Goal: Task Accomplishment & Management: Complete application form

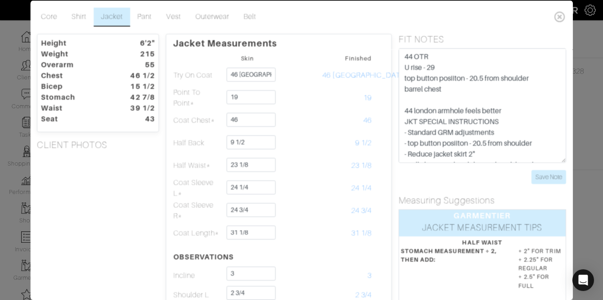
scroll to position [46, 0]
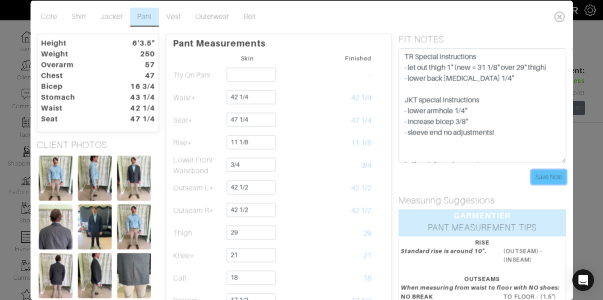
click at [539, 178] on input "Save Note" at bounding box center [549, 176] width 35 height 14
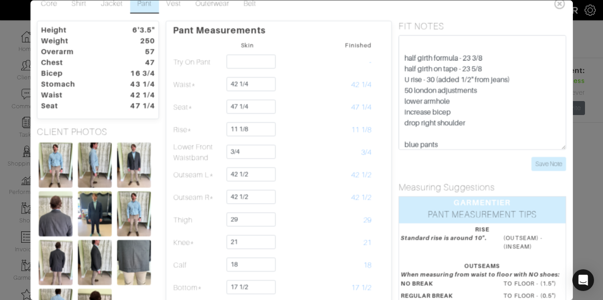
scroll to position [96, 0]
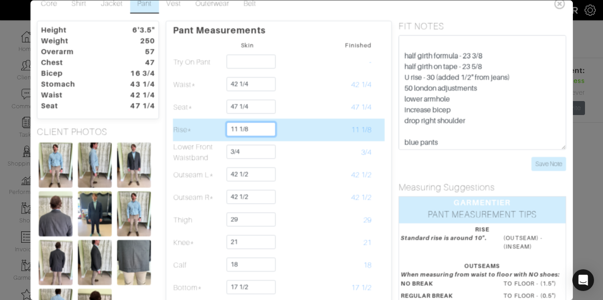
click at [266, 126] on input "11 1/8" at bounding box center [251, 129] width 49 height 14
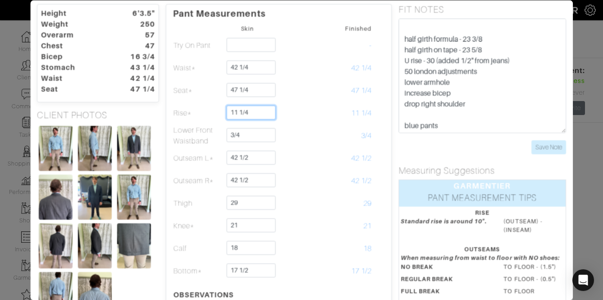
scroll to position [31, 0]
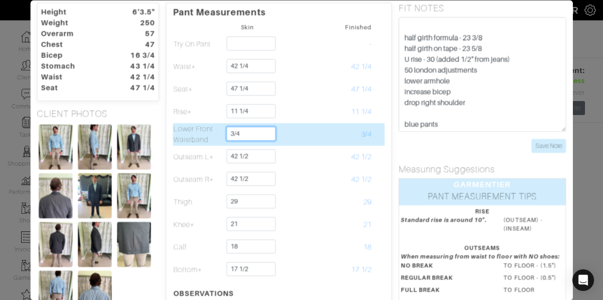
click at [245, 132] on input "3/4" at bounding box center [251, 134] width 49 height 14
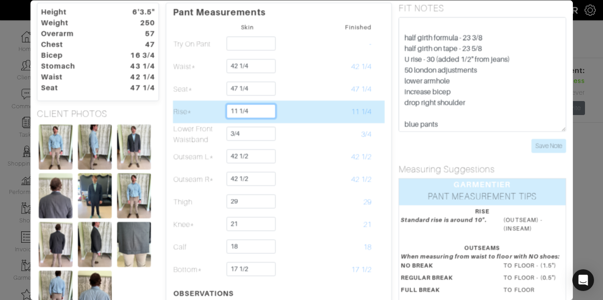
click at [252, 114] on input "11 1/4" at bounding box center [251, 111] width 49 height 14
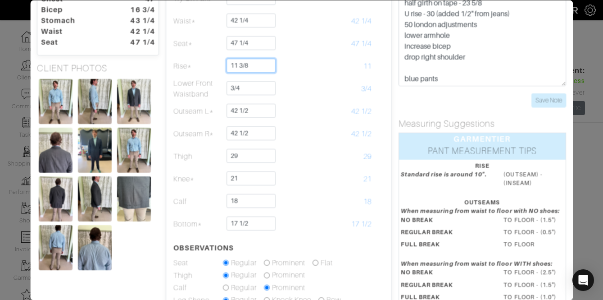
scroll to position [78, 0]
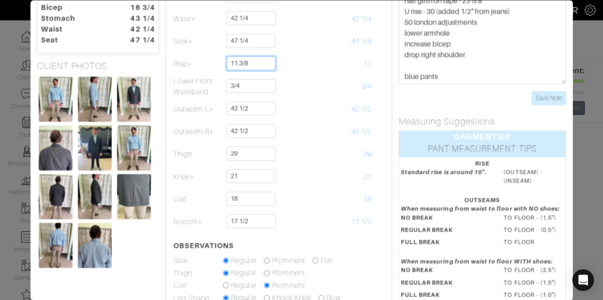
type input "11 3/8"
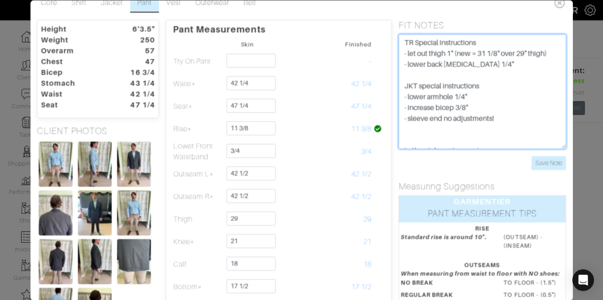
scroll to position [0, 0]
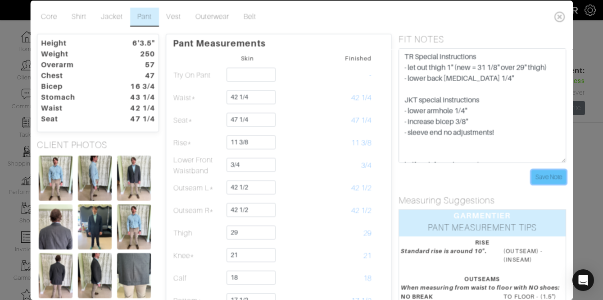
click at [536, 182] on input "Save Note" at bounding box center [549, 176] width 35 height 14
click at [108, 19] on link "Jacket" at bounding box center [112, 16] width 36 height 19
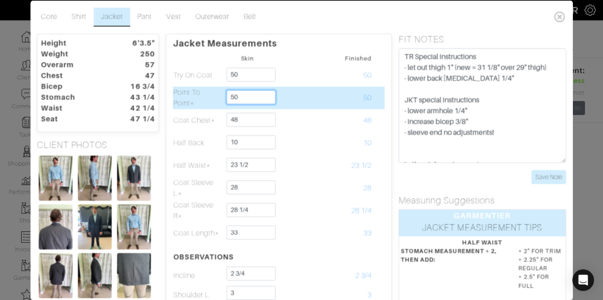
click at [236, 97] on input "50" at bounding box center [251, 97] width 49 height 14
type input "20"
click at [300, 105] on td at bounding box center [298, 97] width 50 height 23
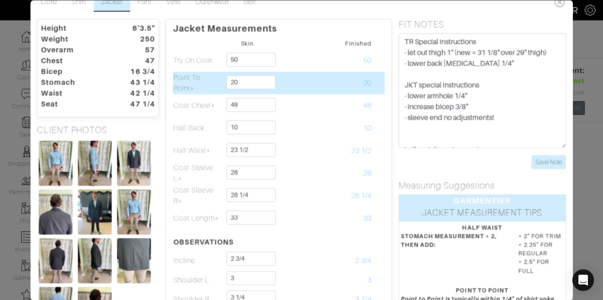
scroll to position [13, 0]
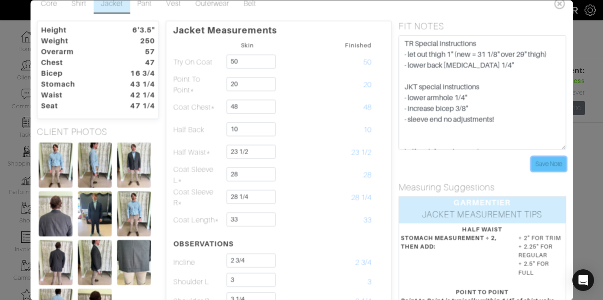
click at [543, 165] on input "Save Note" at bounding box center [549, 164] width 35 height 14
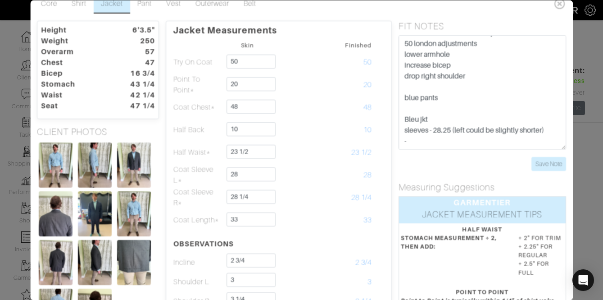
scroll to position [0, 0]
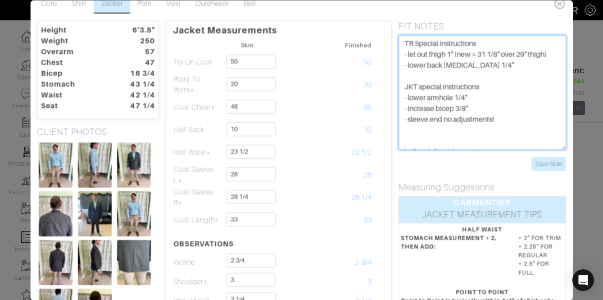
click at [515, 114] on textarea "U rise - 30 (added 1/2" from jeans) 50 london adjustments lower armhole increas…" at bounding box center [483, 92] width 168 height 114
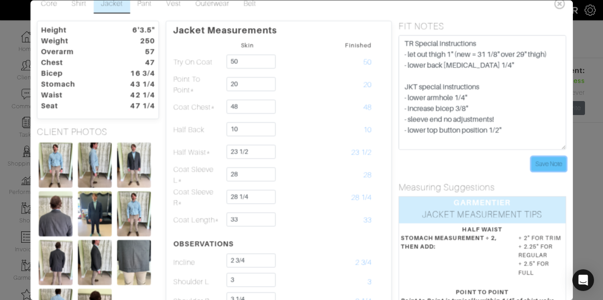
click at [544, 164] on input "Save Note" at bounding box center [549, 164] width 35 height 14
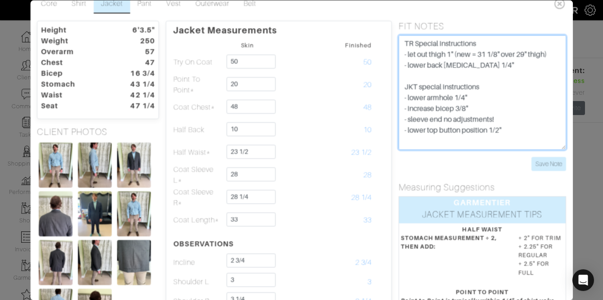
click at [501, 133] on textarea "U rise - 30 (added 1/2" from jeans) 50 london adjustments lower armhole increas…" at bounding box center [483, 92] width 168 height 114
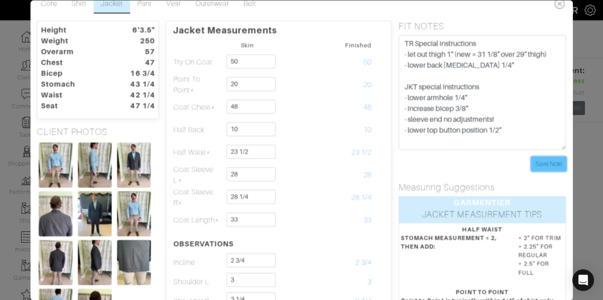
click at [544, 164] on input "Save Note" at bounding box center [549, 164] width 35 height 14
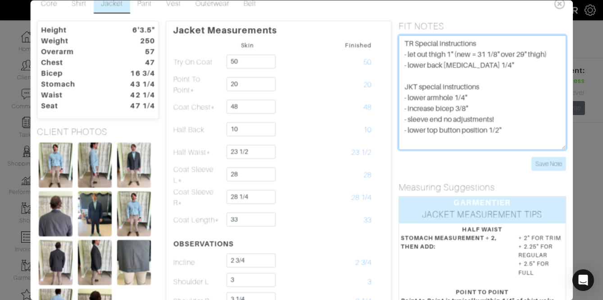
click at [500, 132] on textarea "U rise - 30 (added 1/2" from jeans) 50 london adjustments lower armhole increas…" at bounding box center [483, 92] width 168 height 114
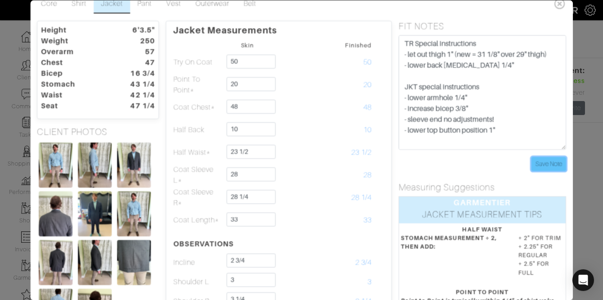
click at [545, 168] on input "Save Note" at bounding box center [549, 164] width 35 height 14
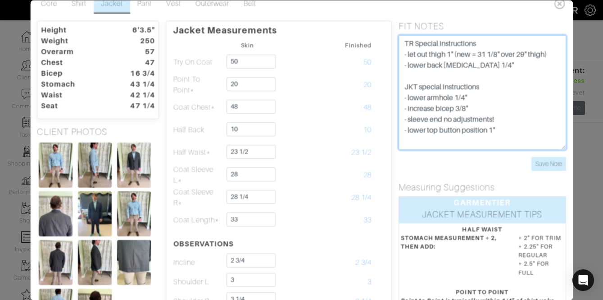
click at [497, 129] on textarea "U rise - 30 (added 1/2" from jeans) 50 london adjustments lower armhole increas…" at bounding box center [483, 92] width 168 height 114
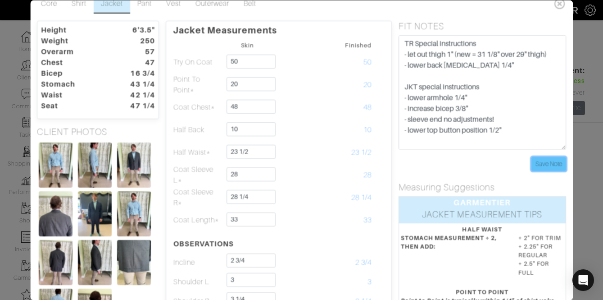
click at [549, 163] on input "Save Note" at bounding box center [549, 164] width 35 height 14
click at [557, 166] on input "Save Note" at bounding box center [549, 164] width 35 height 14
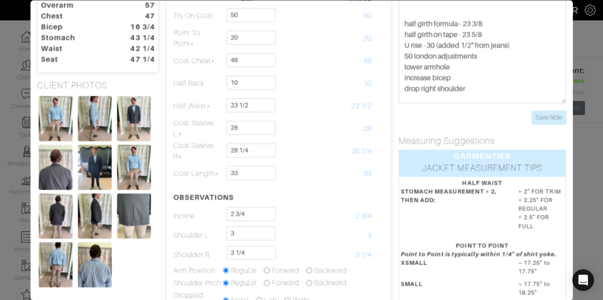
scroll to position [93, 0]
click at [536, 111] on input "Save Note" at bounding box center [549, 117] width 35 height 14
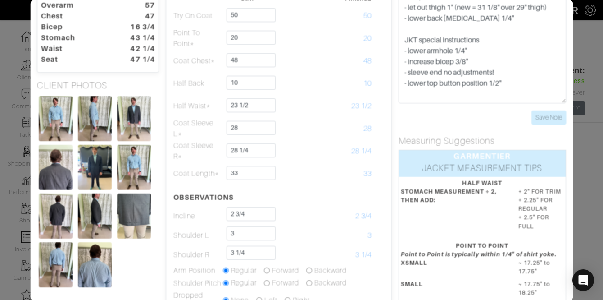
scroll to position [2, 0]
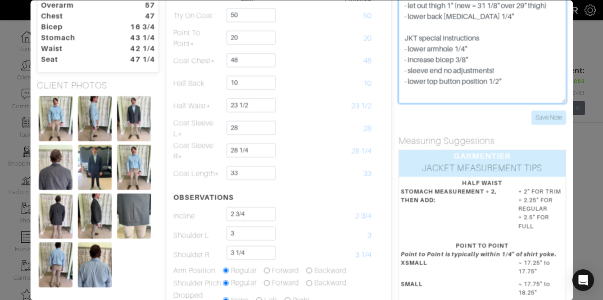
drag, startPoint x: 490, startPoint y: 83, endPoint x: 408, endPoint y: 83, distance: 81.5
click at [408, 83] on textarea "U rise - 30 (added 1/2" from jeans) 50 london adjustments lower armhole increas…" at bounding box center [483, 46] width 168 height 114
type textarea "TR Special instructions - let out thigh 1" (new = 31 1/8" over 29" thigh) - low…"
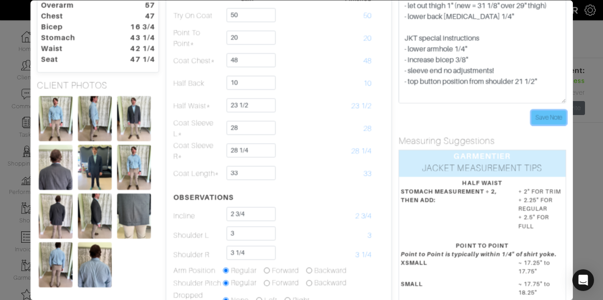
click at [543, 112] on input "Save Note" at bounding box center [549, 117] width 35 height 14
click at [550, 121] on input "Save Note" at bounding box center [549, 117] width 35 height 14
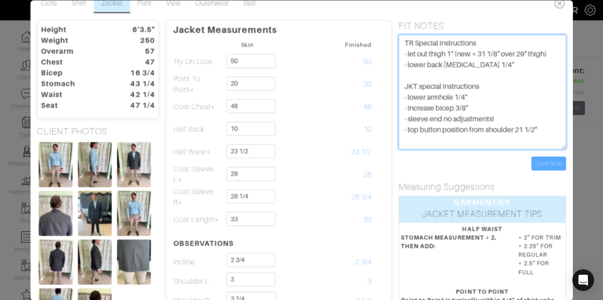
scroll to position [0, 0]
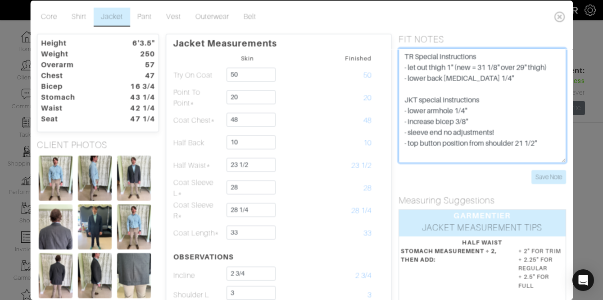
drag, startPoint x: 551, startPoint y: 84, endPoint x: 392, endPoint y: 60, distance: 161.3
click at [392, 60] on div "FIT NOTES U rise - 30 (added 1/2" from jeans) 50 london adjustments lower armho…" at bounding box center [482, 108] width 181 height 150
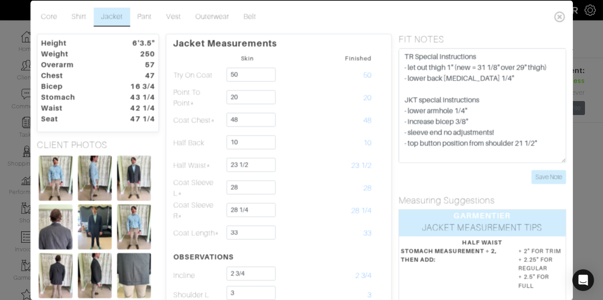
click at [563, 21] on icon at bounding box center [560, 16] width 18 height 18
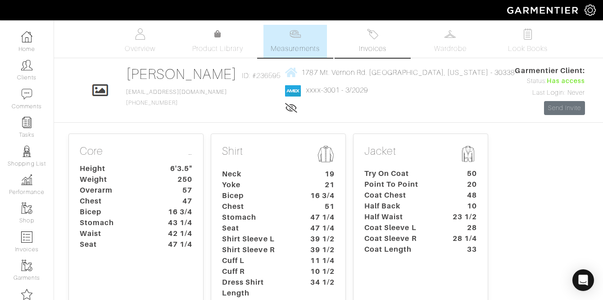
click at [380, 49] on span "Invoices" at bounding box center [372, 48] width 27 height 11
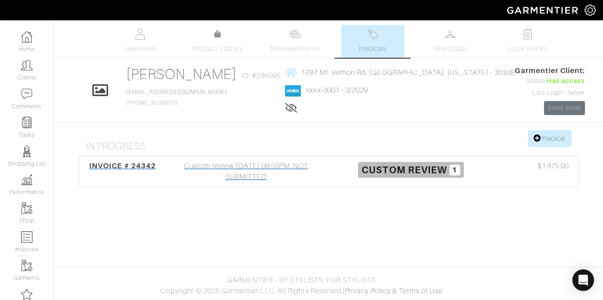
click at [257, 174] on div "Custom review 08/11/25 09:55PM, NOT SUBMITTED" at bounding box center [246, 171] width 165 height 22
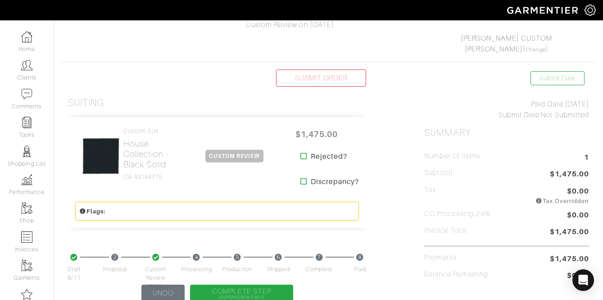
scroll to position [137, 0]
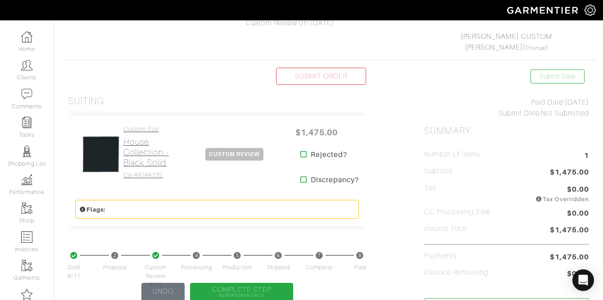
click at [124, 165] on h2 "House Collection - Black Solid" at bounding box center [153, 151] width 60 height 31
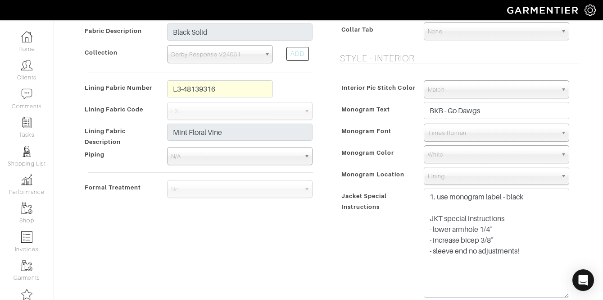
drag, startPoint x: 566, startPoint y: 214, endPoint x: 571, endPoint y: 328, distance: 115.0
click at [571, 299] on html "JEFF HOOD CUSTOM Jeff Hood Home Clients Invoices Comments Reminders Stylists Sh…" at bounding box center [301, 242] width 603 height 1340
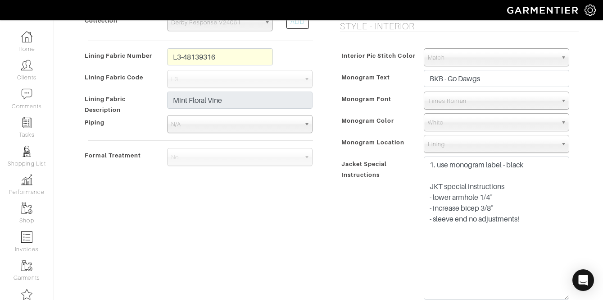
scroll to position [462, 0]
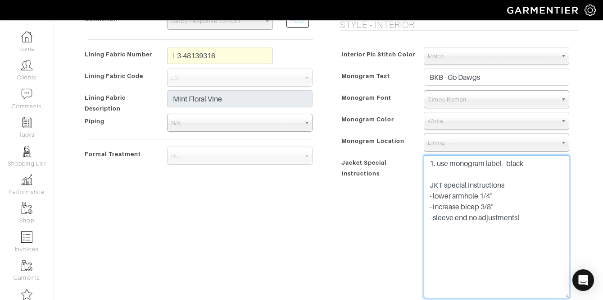
click at [527, 233] on textarea "1. use monogram label - black JKT special instructions - lower armhole 1/4" - i…" at bounding box center [496, 226] width 145 height 143
paste textarea "TR Special instructions - let out thigh 1" (new = 31 1/8" over 29" thigh) - low…"
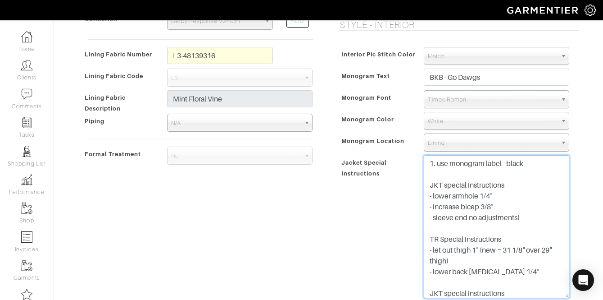
scroll to position [54, 0]
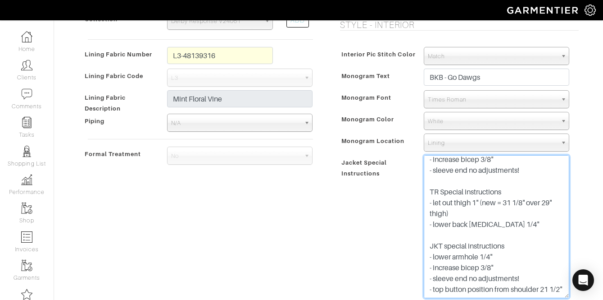
drag, startPoint x: 537, startPoint y: 219, endPoint x: 427, endPoint y: 185, distance: 115.5
click at [427, 185] on textarea "1. use monogram label - black JKT special instructions - lower armhole 1/4" - i…" at bounding box center [496, 226] width 145 height 143
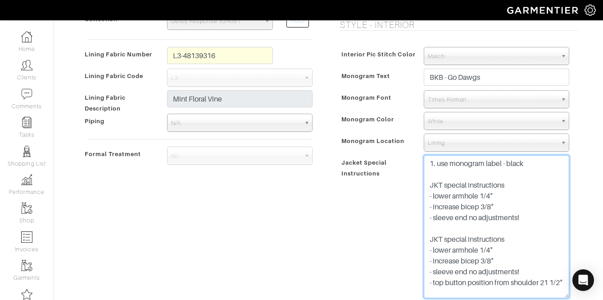
scroll to position [4, 0]
drag, startPoint x: 530, startPoint y: 216, endPoint x: 418, endPoint y: 184, distance: 116.2
click at [418, 184] on div "1. use monogram label - black JKT special instructions - lower armhole 1/4" - i…" at bounding box center [496, 228] width 159 height 147
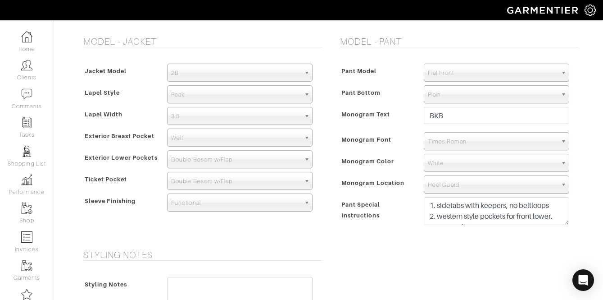
scroll to position [748, 0]
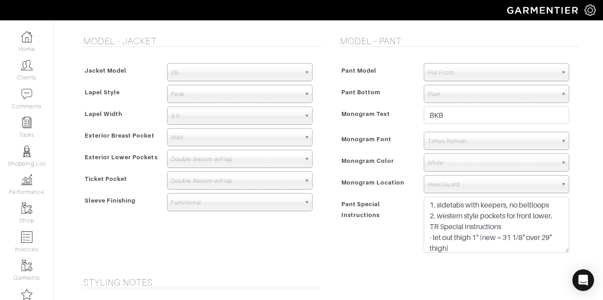
drag, startPoint x: 566, startPoint y: 223, endPoint x: 566, endPoint y: 310, distance: 87.4
type textarea "1. use monogram label - black JKT special instructions - lower armhole 1/4" - i…"
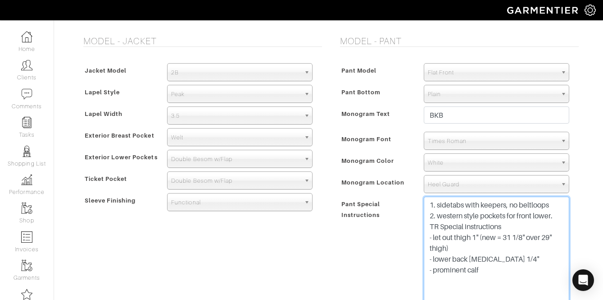
drag, startPoint x: 509, startPoint y: 268, endPoint x: 422, endPoint y: 236, distance: 92.6
click at [418, 237] on div "1. sidetabs with keepers, no beltloops 2. western style pockets for front lower…" at bounding box center [496, 256] width 159 height 120
click at [502, 282] on textarea "1. sidetabs with keepers, no beltloops 2. western style pockets for front lower…" at bounding box center [496, 253] width 145 height 115
paste textarea "TR Special instructions - let out thigh 1" (new = 31 1/8" over 29" thigh) - low…"
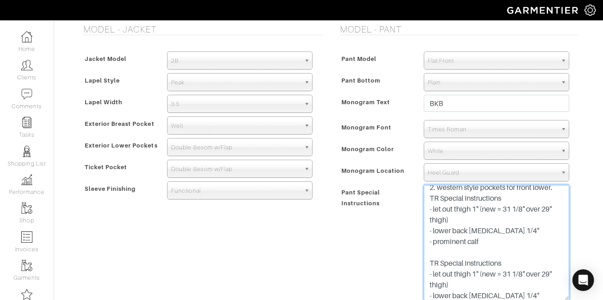
scroll to position [21, 0]
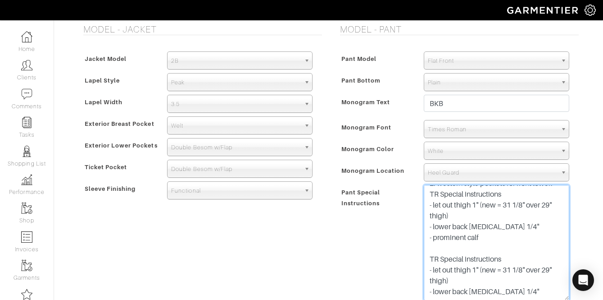
drag, startPoint x: 506, startPoint y: 292, endPoint x: 423, endPoint y: 262, distance: 88.4
click at [423, 262] on div "1. sidetabs with keepers, no beltloops 2. western style pockets for front lower…" at bounding box center [496, 245] width 159 height 120
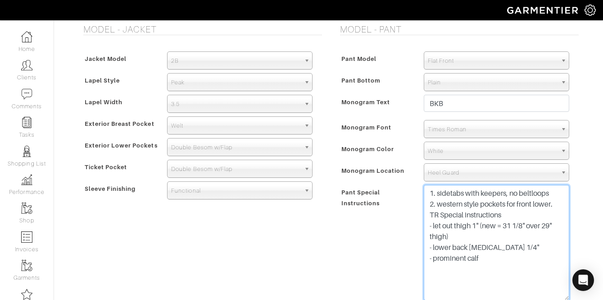
scroll to position [0, 0]
drag, startPoint x: 454, startPoint y: 226, endPoint x: 434, endPoint y: 224, distance: 19.9
click at [434, 224] on textarea "1. sidetabs with keepers, no beltloops 2. western style pockets for front lower…" at bounding box center [496, 242] width 145 height 115
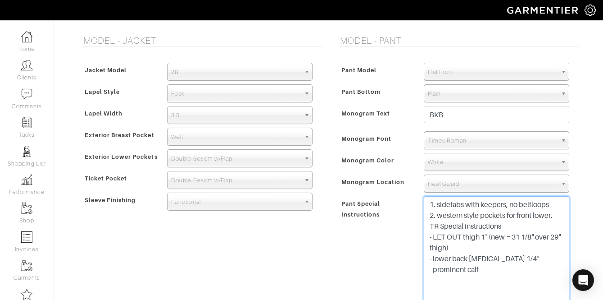
scroll to position [746, 0]
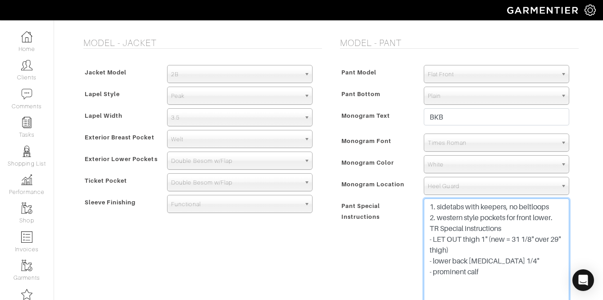
click at [559, 222] on textarea "1. sidetabs with keepers, no beltloops 2. western style pockets for front lower…" at bounding box center [496, 255] width 145 height 115
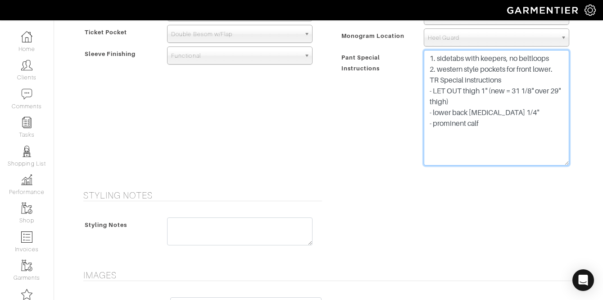
scroll to position [1162, 0]
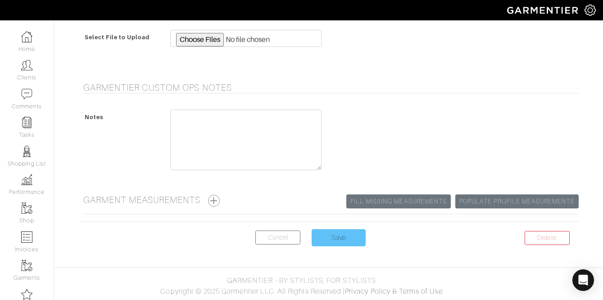
type textarea "1. sidetabs with keepers, no beltloops 2. western style pockets for front lower…"
click at [336, 239] on input "Save" at bounding box center [339, 237] width 54 height 17
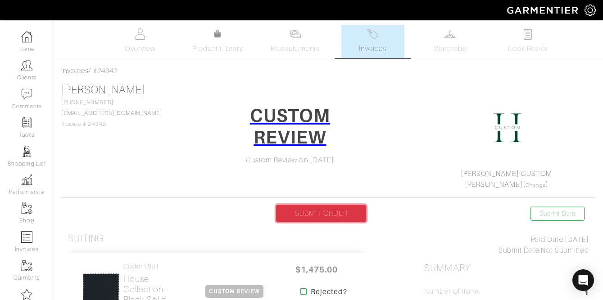
click at [323, 205] on link "SUBMIT ORDER" at bounding box center [321, 212] width 90 height 17
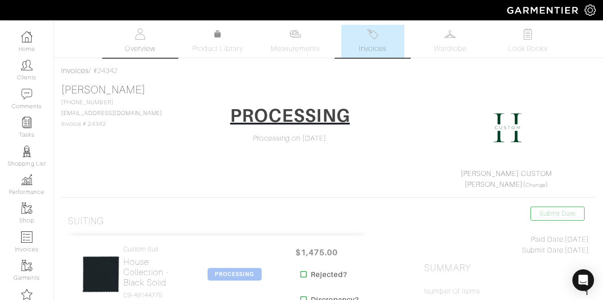
click at [148, 42] on link "Overview" at bounding box center [140, 41] width 63 height 33
